Goal: Download file/media

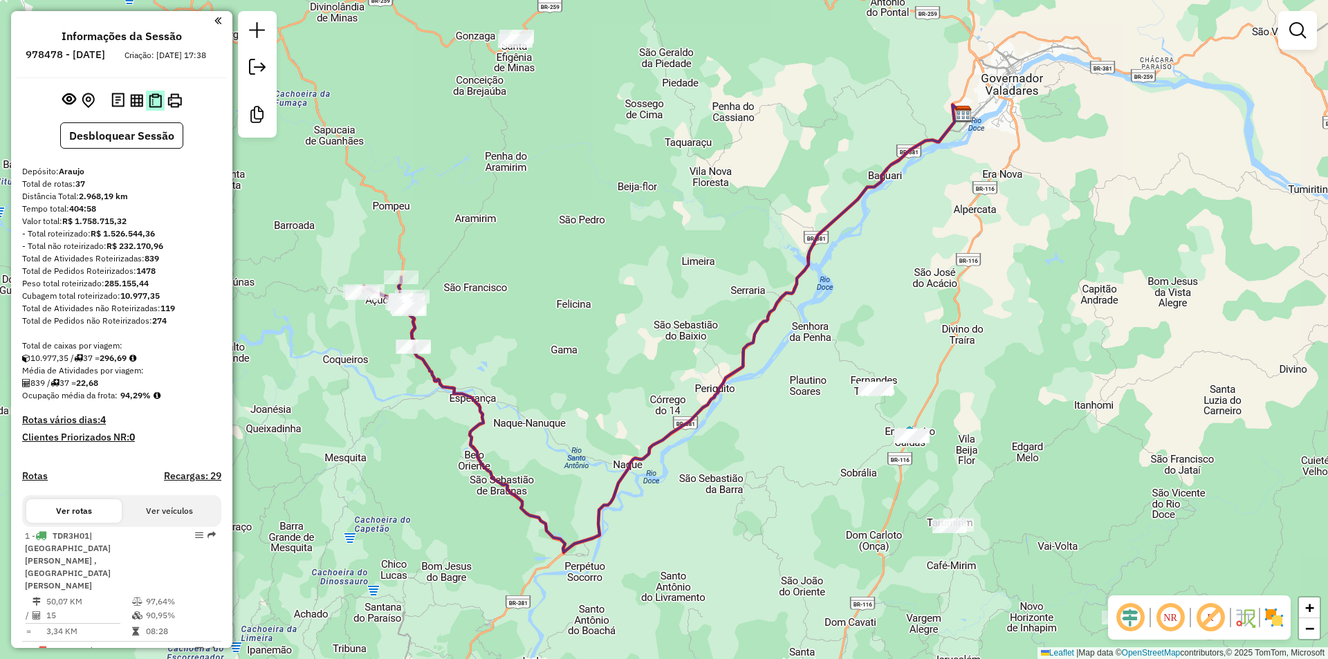
click at [157, 108] on img at bounding box center [155, 100] width 13 height 15
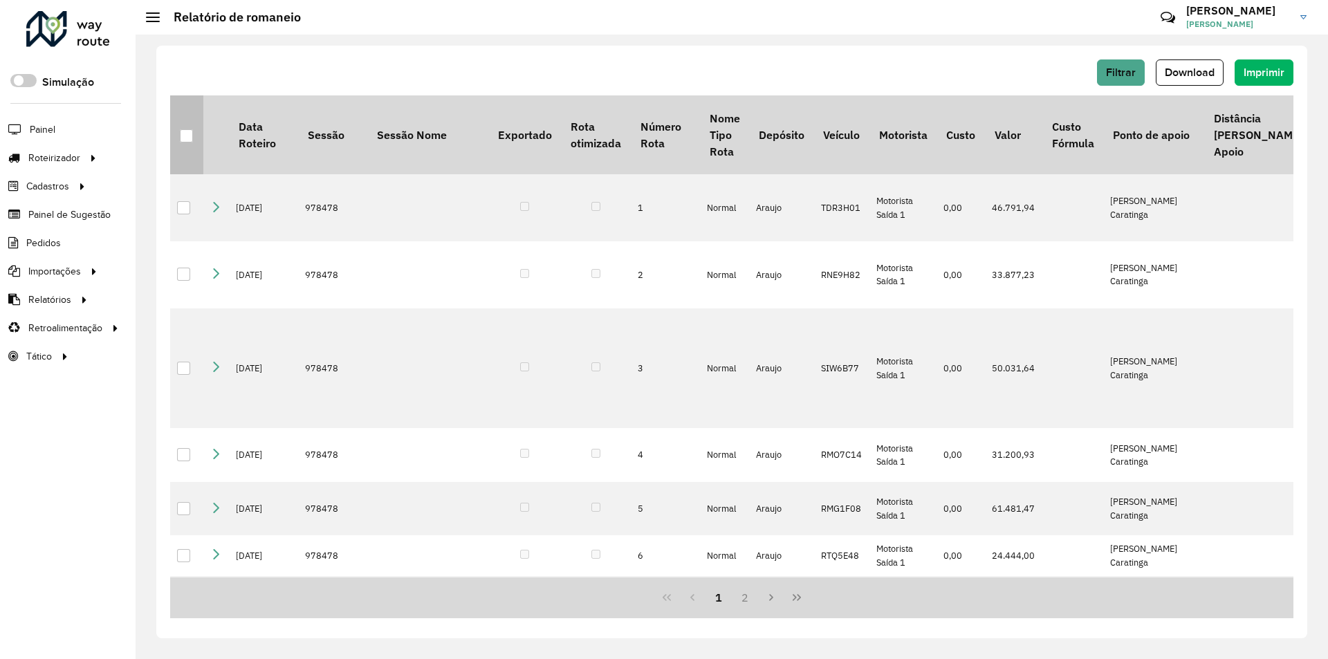
click at [177, 135] on th at bounding box center [186, 134] width 33 height 79
click at [177, 134] on th at bounding box center [186, 134] width 33 height 79
click at [183, 133] on div at bounding box center [186, 135] width 13 height 13
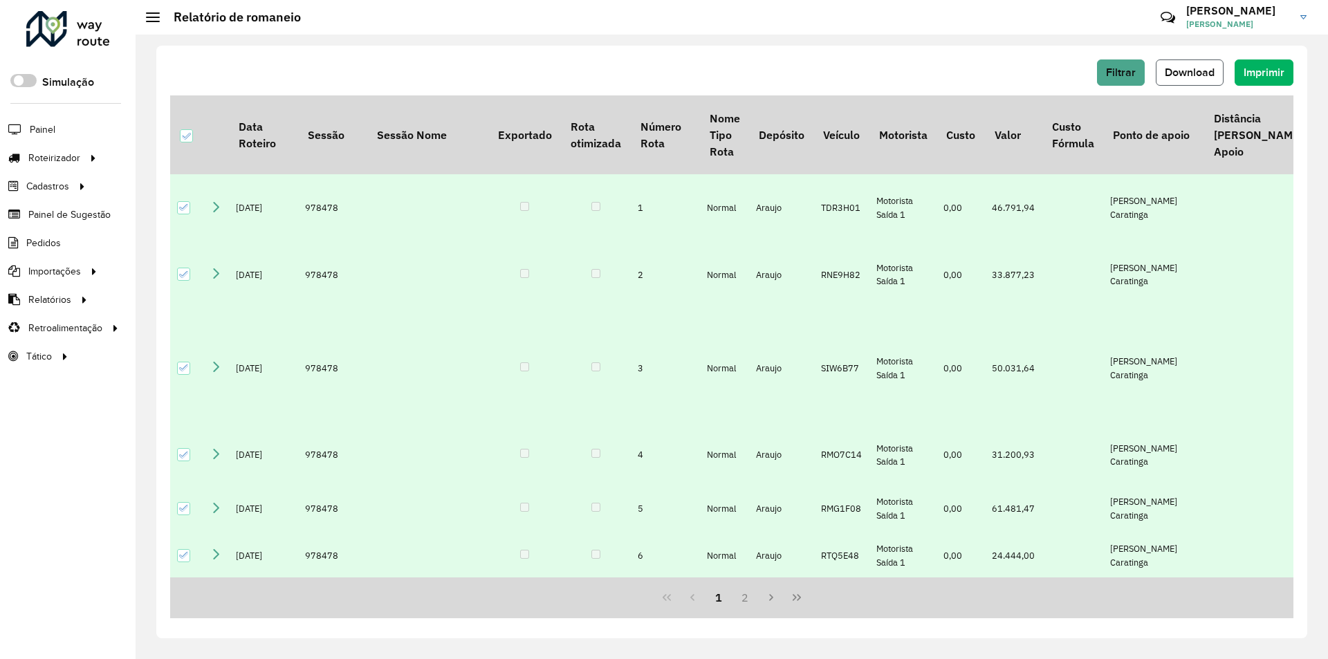
click at [1205, 70] on span "Download" at bounding box center [1190, 72] width 50 height 12
